Goal: Entertainment & Leisure: Consume media (video, audio)

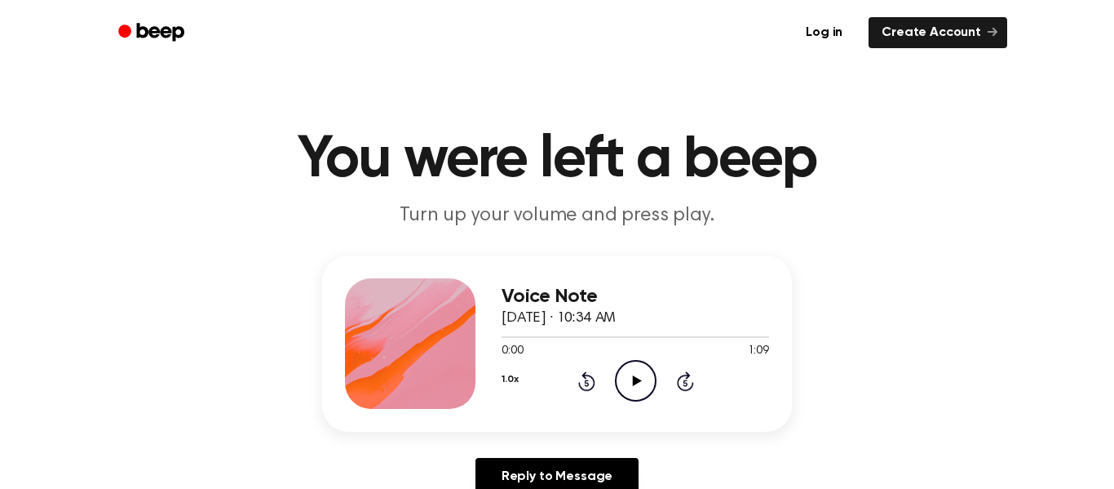
click at [622, 379] on icon "Play Audio" at bounding box center [636, 381] width 42 height 42
click at [629, 377] on icon "Pause Audio" at bounding box center [636, 381] width 42 height 42
click at [635, 378] on icon at bounding box center [636, 380] width 9 height 11
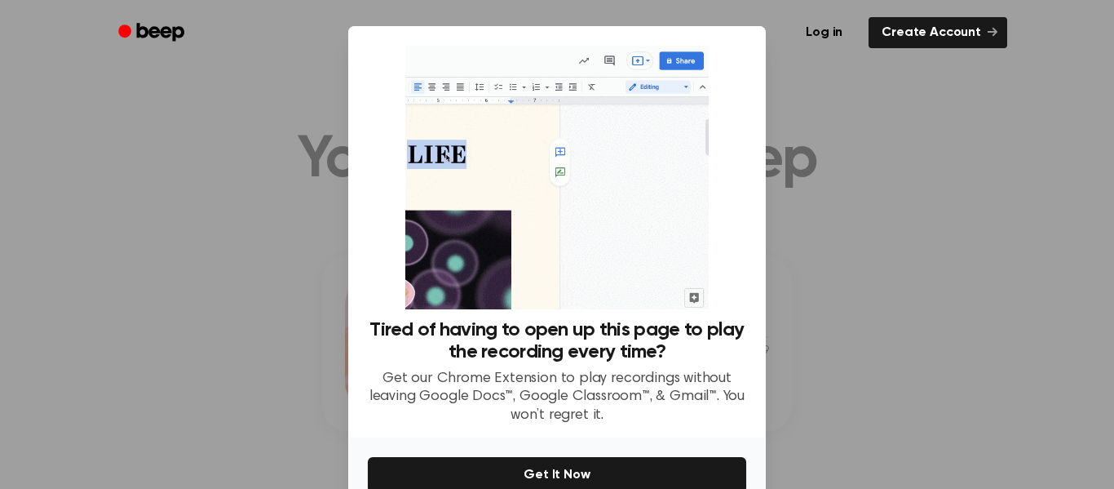
click at [845, 157] on div at bounding box center [557, 244] width 1114 height 489
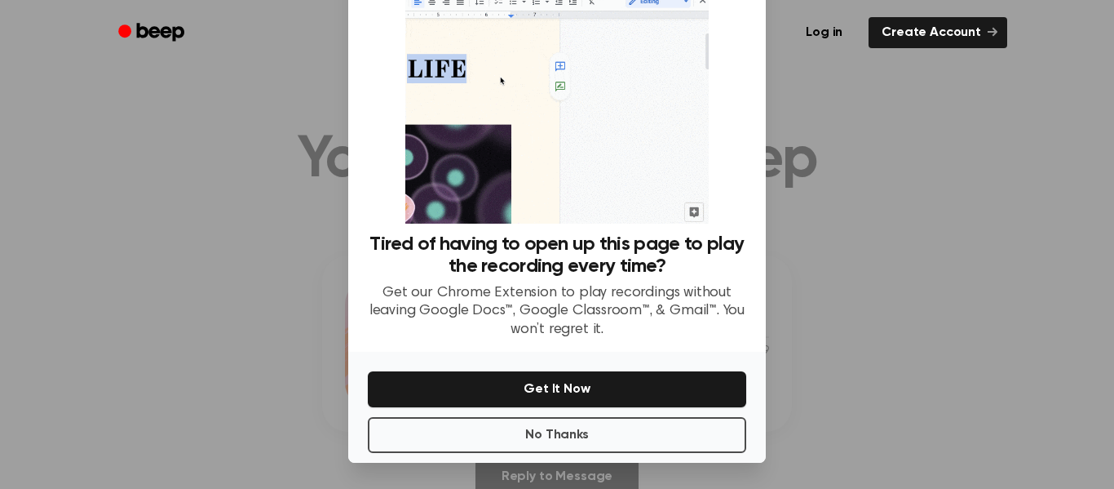
scroll to position [78, 0]
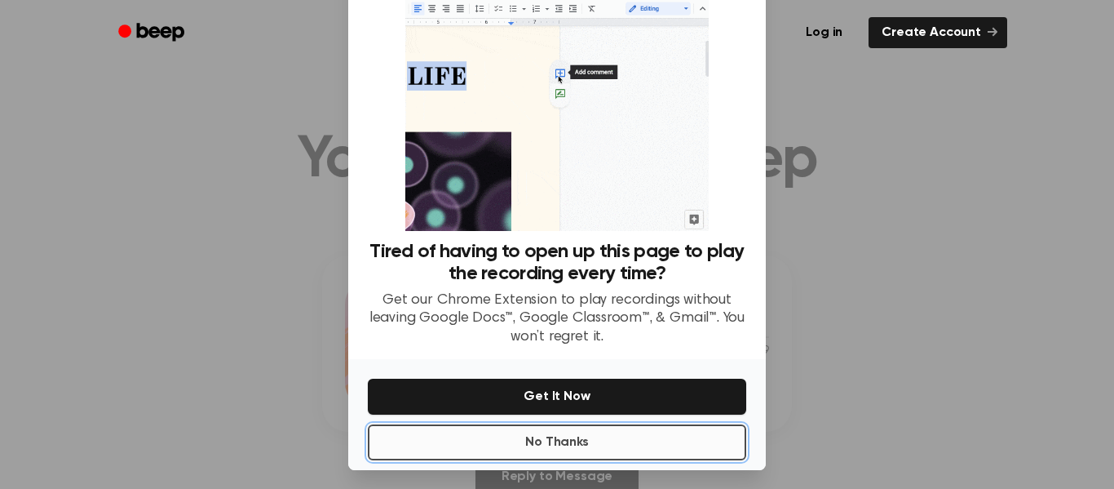
click at [584, 448] on button "No Thanks" at bounding box center [557, 442] width 379 height 36
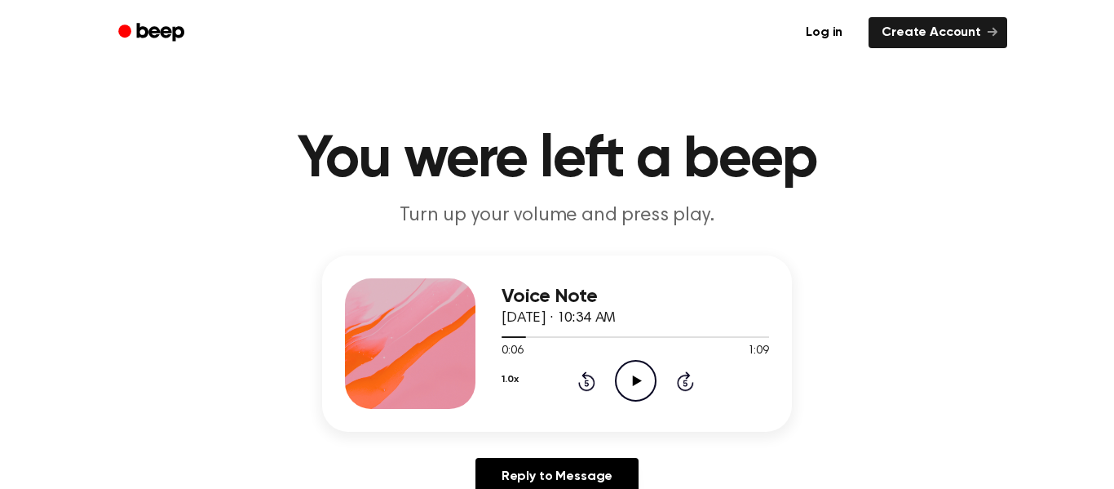
click at [636, 373] on icon "Play Audio" at bounding box center [636, 381] width 42 height 42
click at [645, 370] on icon "Pause Audio" at bounding box center [636, 381] width 42 height 42
click at [637, 386] on icon "Play Audio" at bounding box center [636, 381] width 42 height 42
click at [587, 383] on icon at bounding box center [586, 382] width 4 height 7
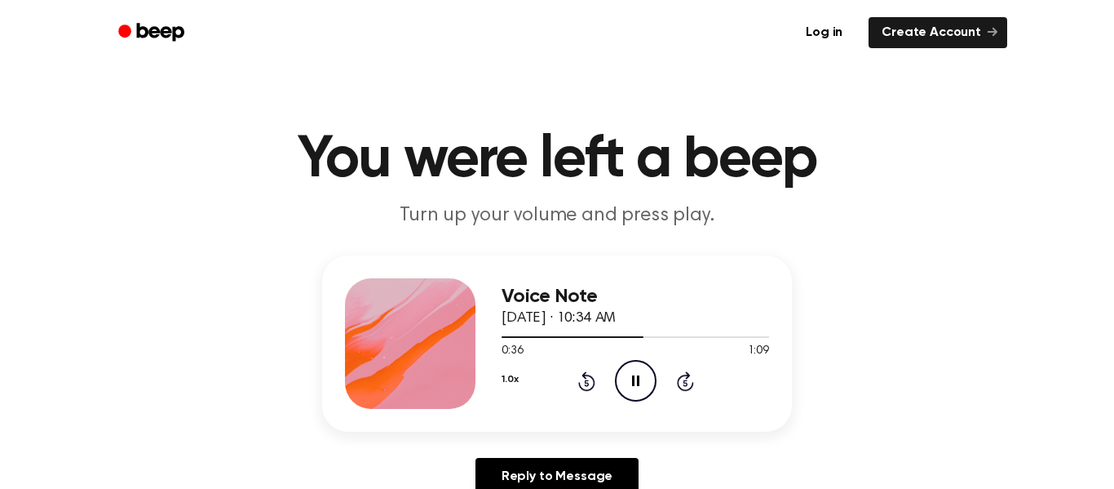
click at [587, 383] on icon at bounding box center [586, 382] width 4 height 7
click at [595, 383] on icon at bounding box center [586, 381] width 17 height 20
click at [587, 383] on icon at bounding box center [586, 382] width 4 height 7
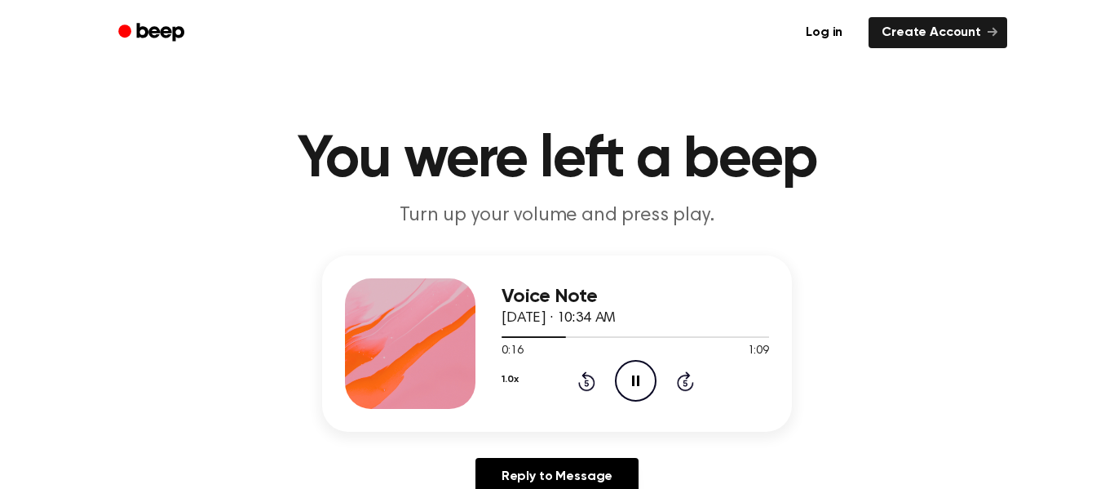
click at [587, 383] on icon at bounding box center [586, 382] width 4 height 7
click at [585, 383] on icon at bounding box center [586, 382] width 4 height 7
click at [587, 383] on icon at bounding box center [586, 382] width 4 height 7
click at [635, 374] on icon "Play Audio" at bounding box center [636, 381] width 42 height 42
